Goal: Task Accomplishment & Management: Manage account settings

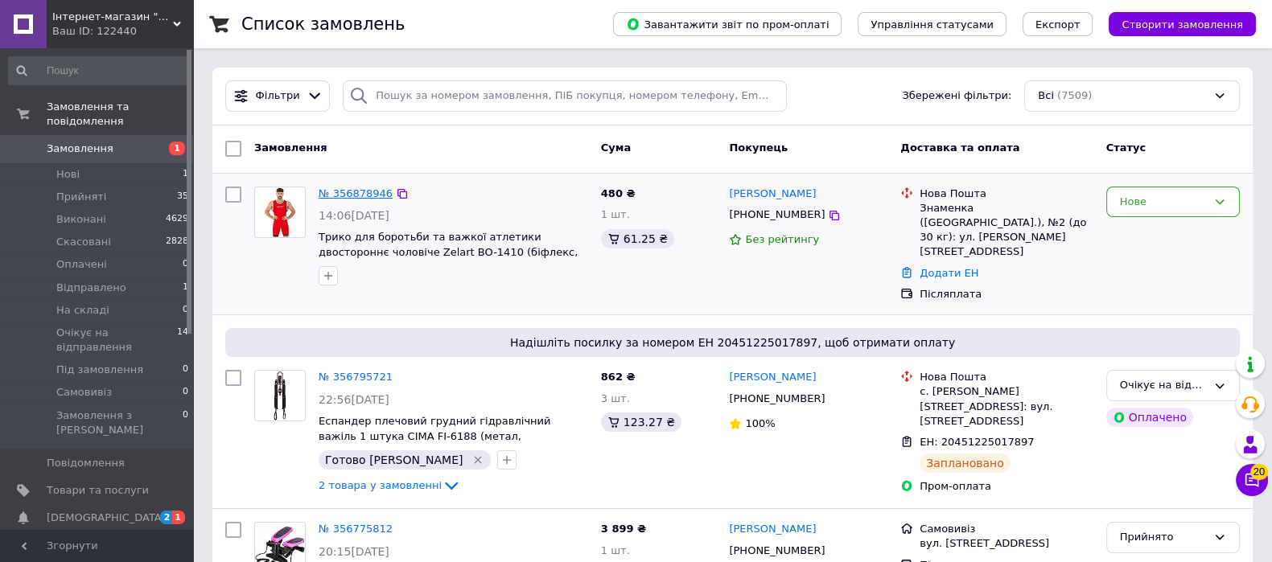
click at [368, 191] on link "№ 356878946" at bounding box center [356, 193] width 74 height 12
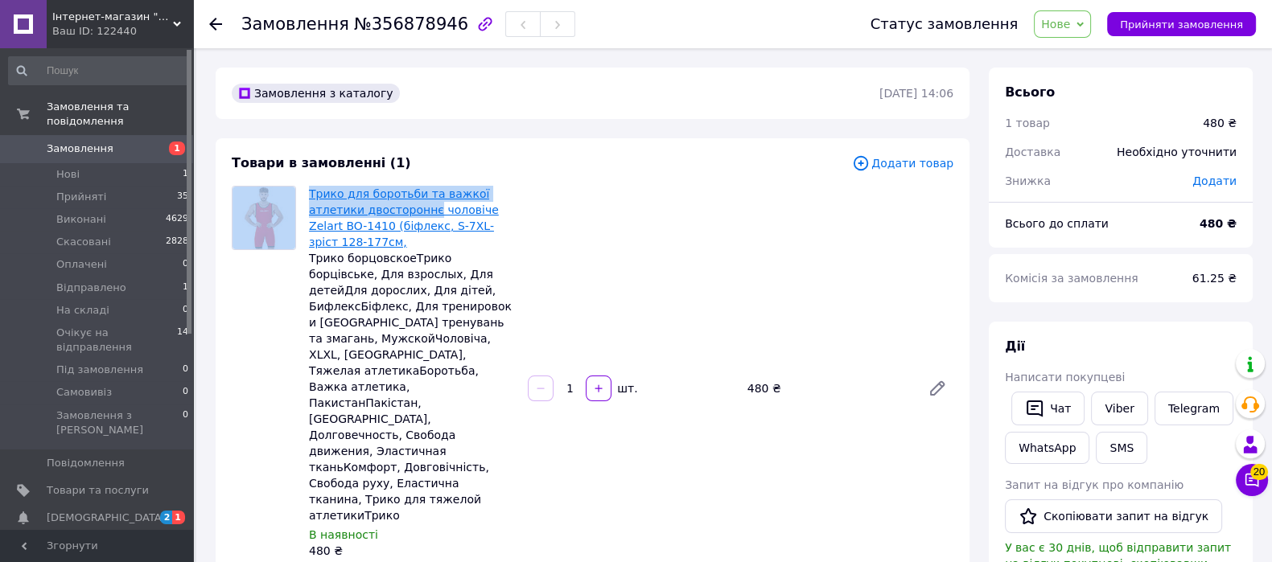
drag, startPoint x: 299, startPoint y: 189, endPoint x: 376, endPoint y: 207, distance: 78.4
click at [376, 207] on div "Трико для боротьби та важкої атлетики двостороннє чоловіче Zelart BO-1410 (біфл…" at bounding box center [592, 388] width 734 height 405
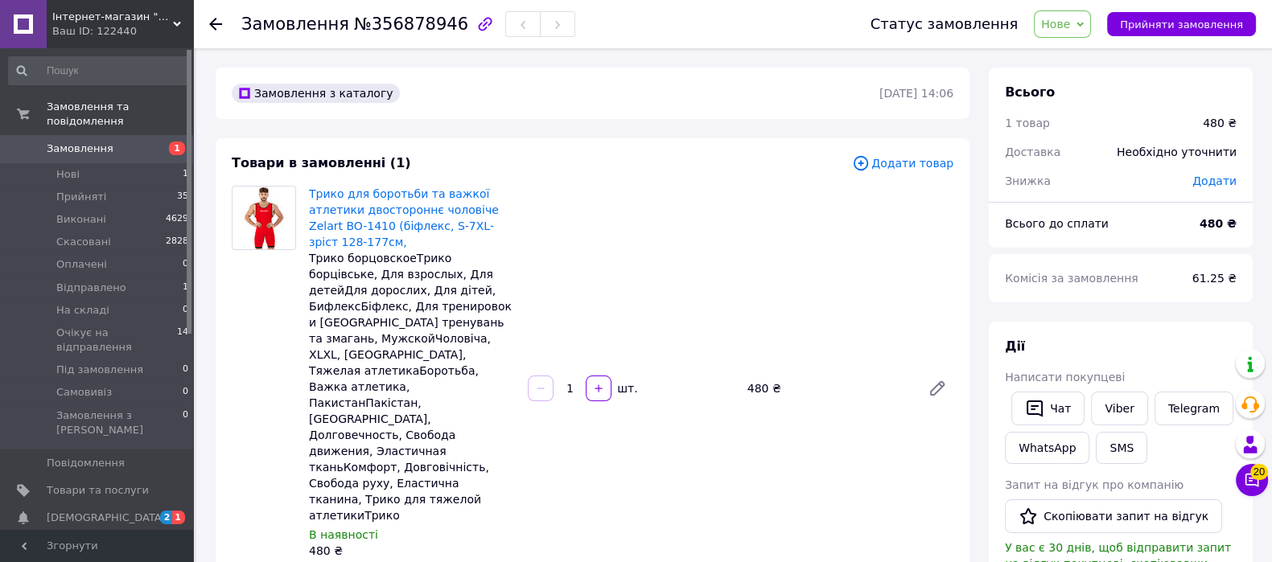
click at [651, 213] on div "Трико для боротьби та важкої атлетики двостороннє чоловіче Zelart BO-1410 (біфл…" at bounding box center [630, 389] width 657 height 412
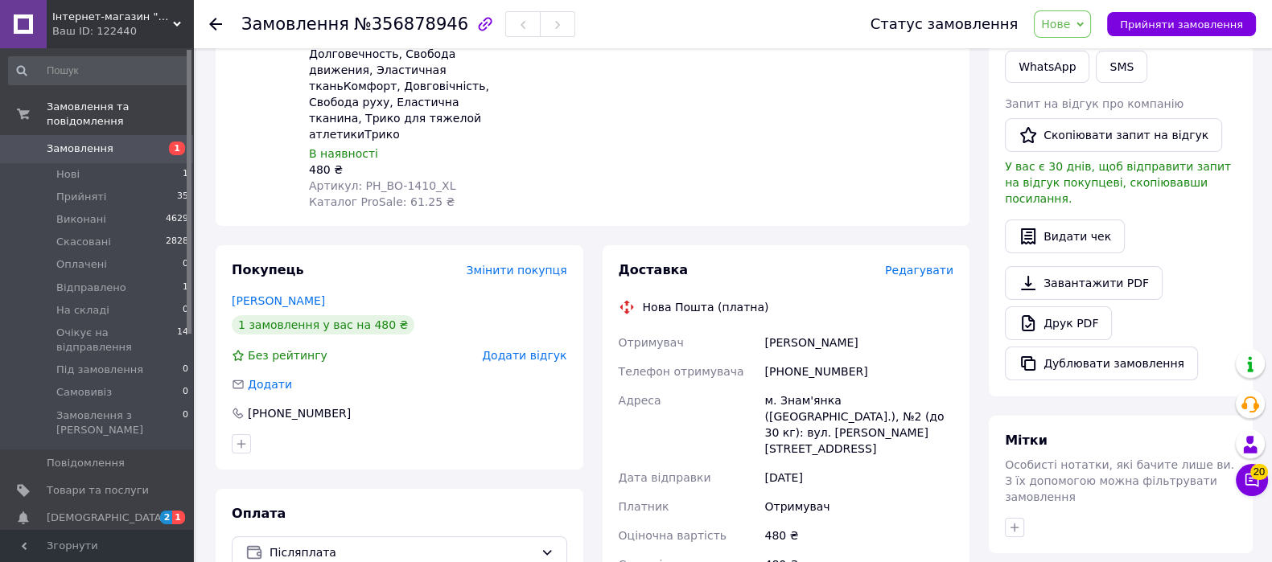
scroll to position [100, 0]
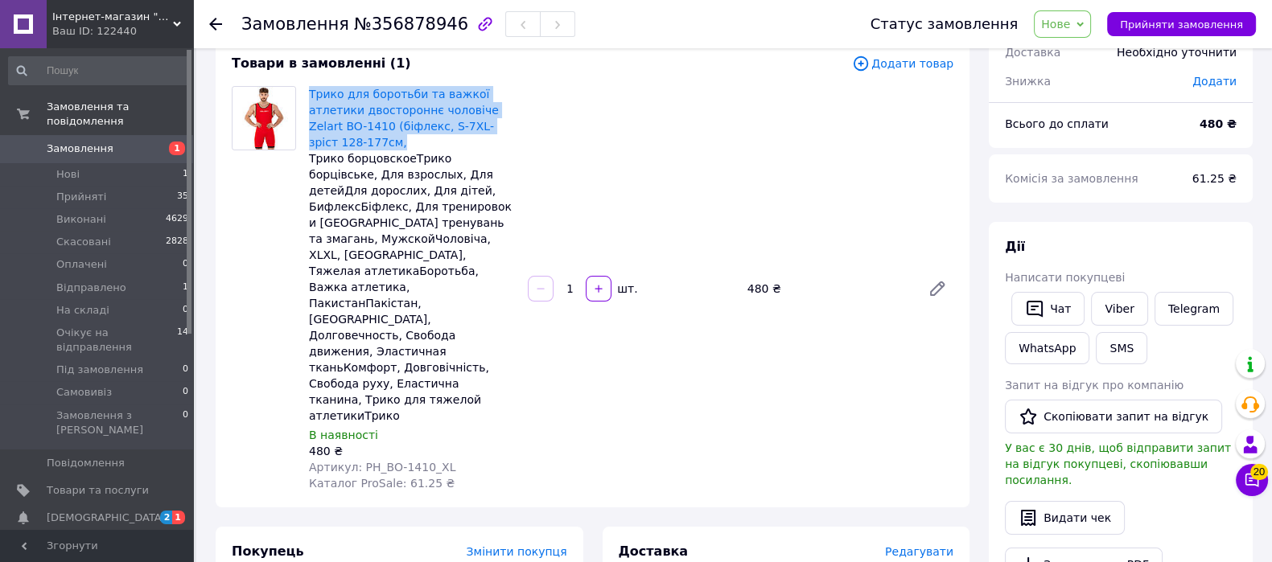
drag, startPoint x: 306, startPoint y: 89, endPoint x: 477, endPoint y: 124, distance: 174.8
click at [477, 124] on div "Трико для боротьби та важкої атлетики двостороннє чоловіче Zelart BO-1410 (біфл…" at bounding box center [411, 289] width 219 height 412
click at [607, 167] on div "Трико для боротьби та важкої атлетики двостороннє чоловіче Zelart BO-1410 (біфл…" at bounding box center [630, 289] width 657 height 412
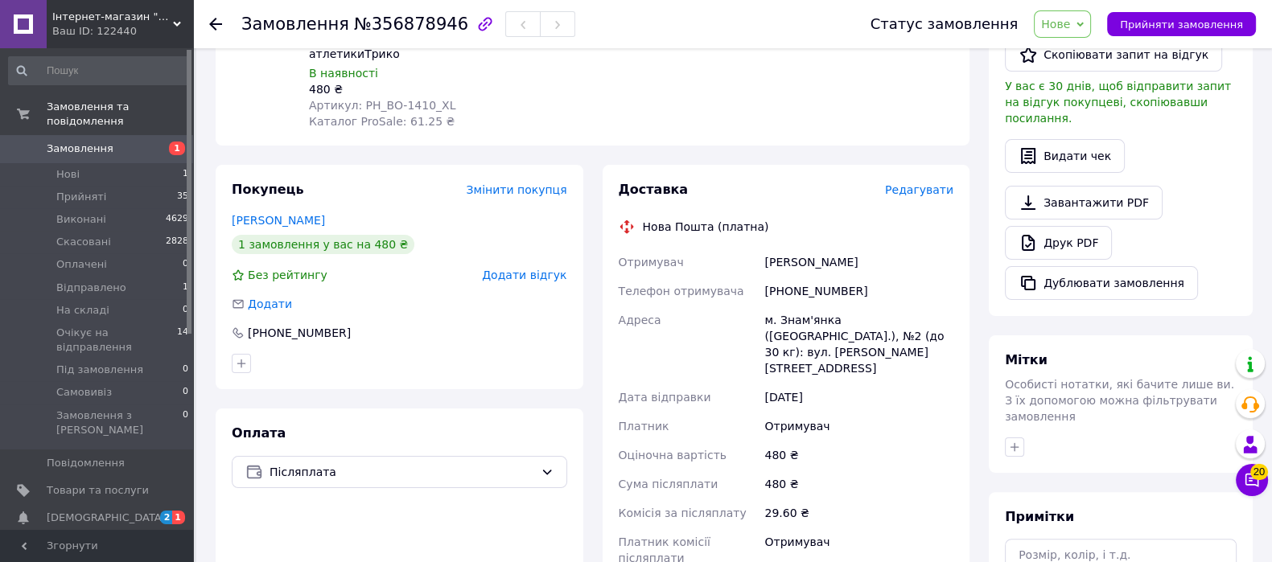
scroll to position [503, 0]
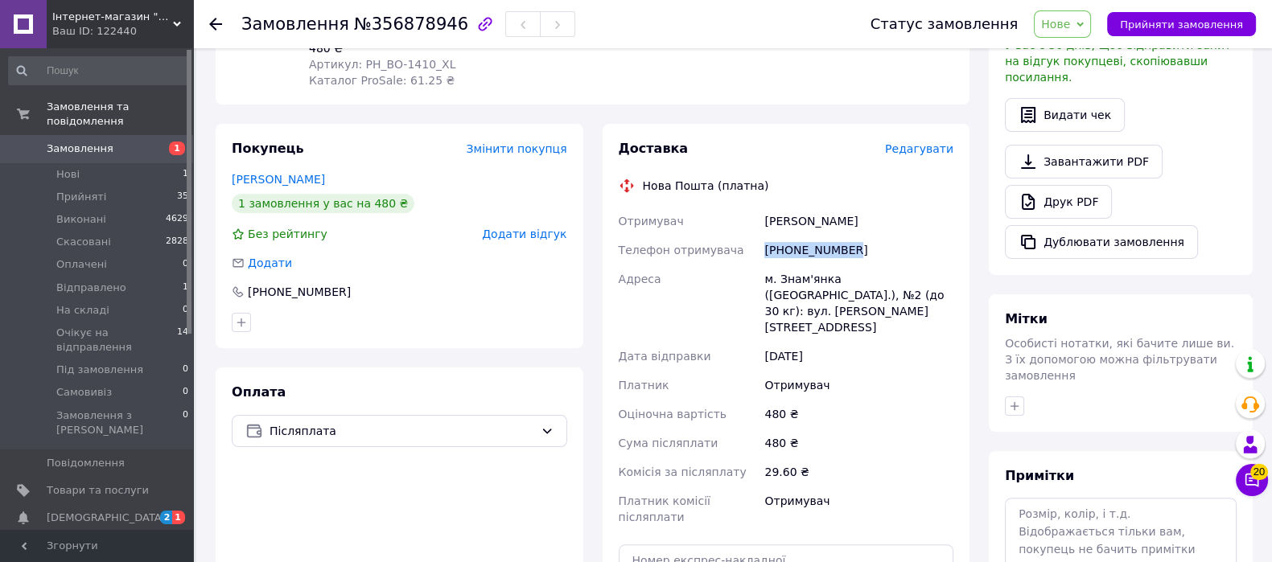
drag, startPoint x: 763, startPoint y: 170, endPoint x: 857, endPoint y: 174, distance: 94.2
click at [857, 236] on div "[PHONE_NUMBER]" at bounding box center [858, 250] width 195 height 29
copy div "[PHONE_NUMBER]"
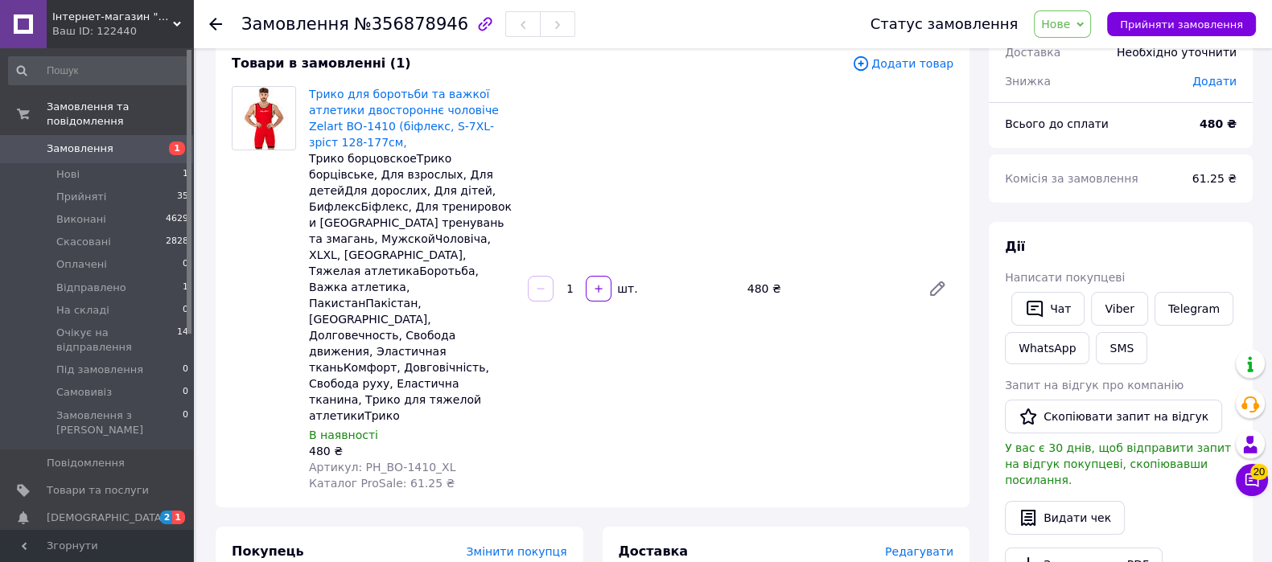
scroll to position [0, 0]
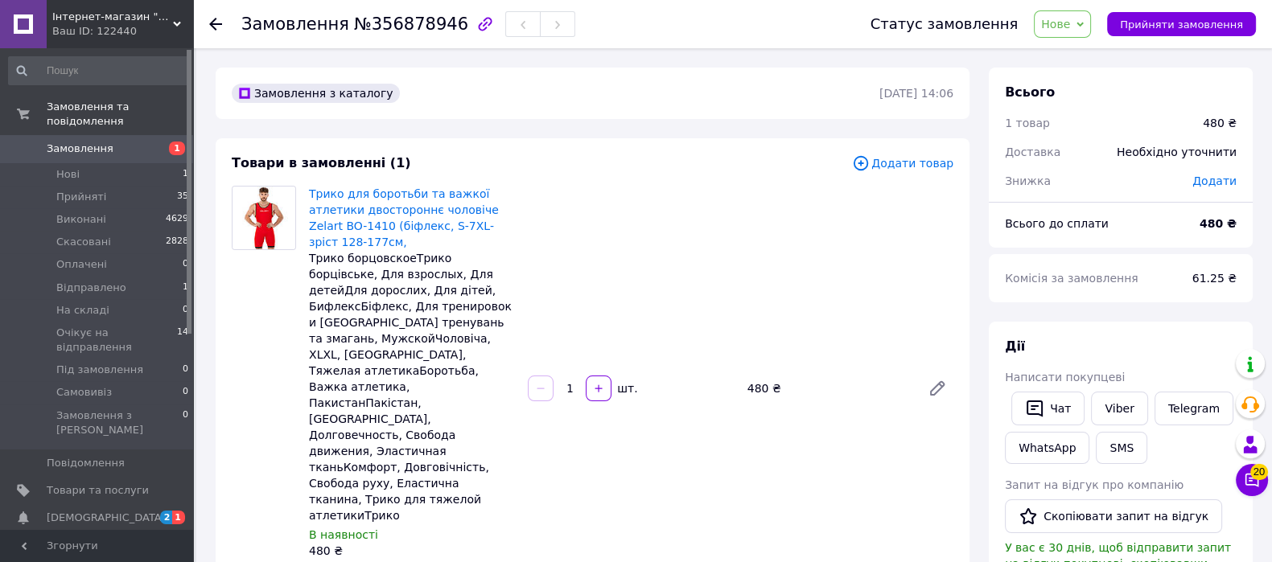
click at [117, 142] on span "Замовлення" at bounding box center [98, 149] width 102 height 14
